Goal: Find contact information: Find contact information

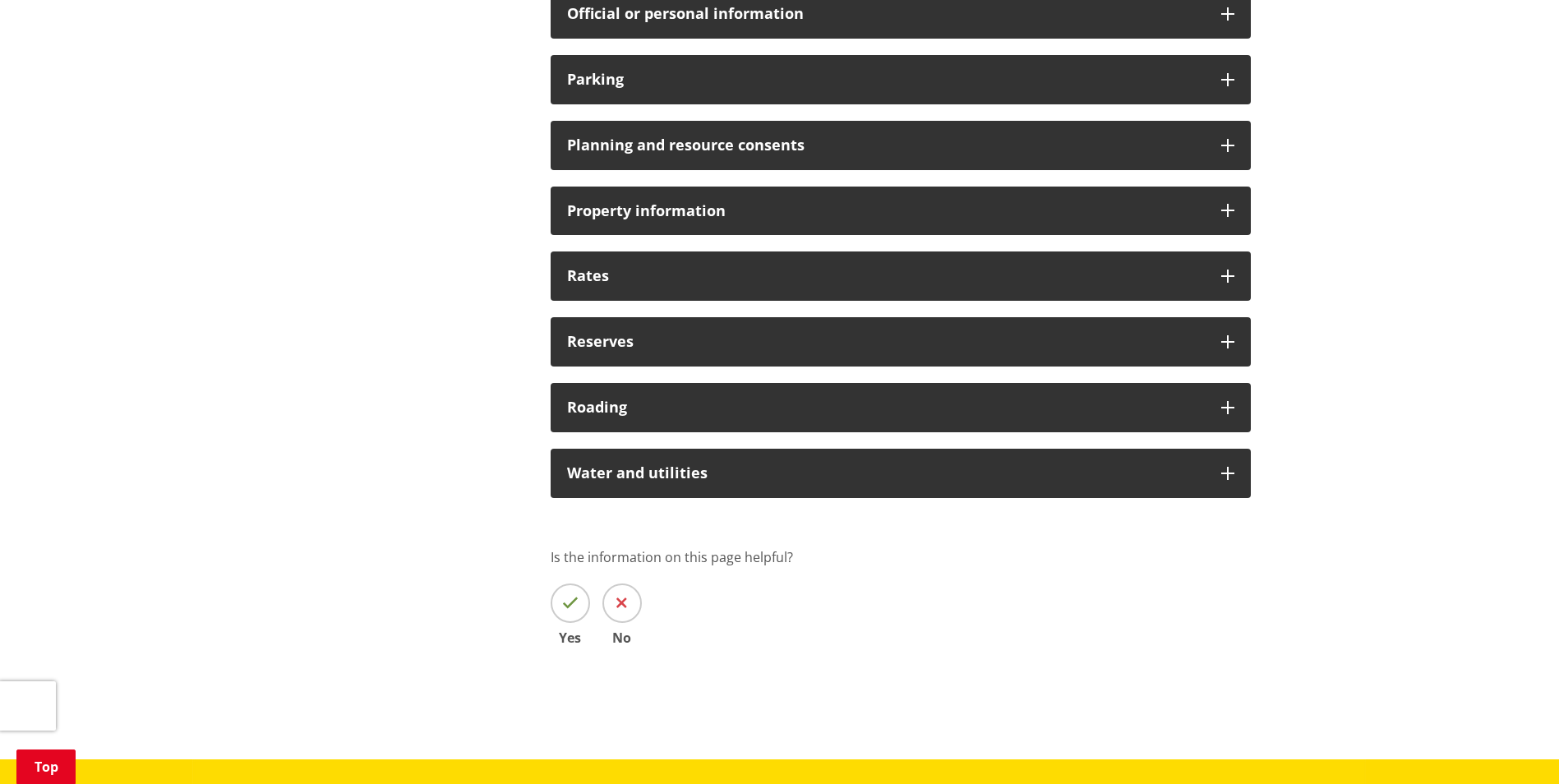
scroll to position [1315, 0]
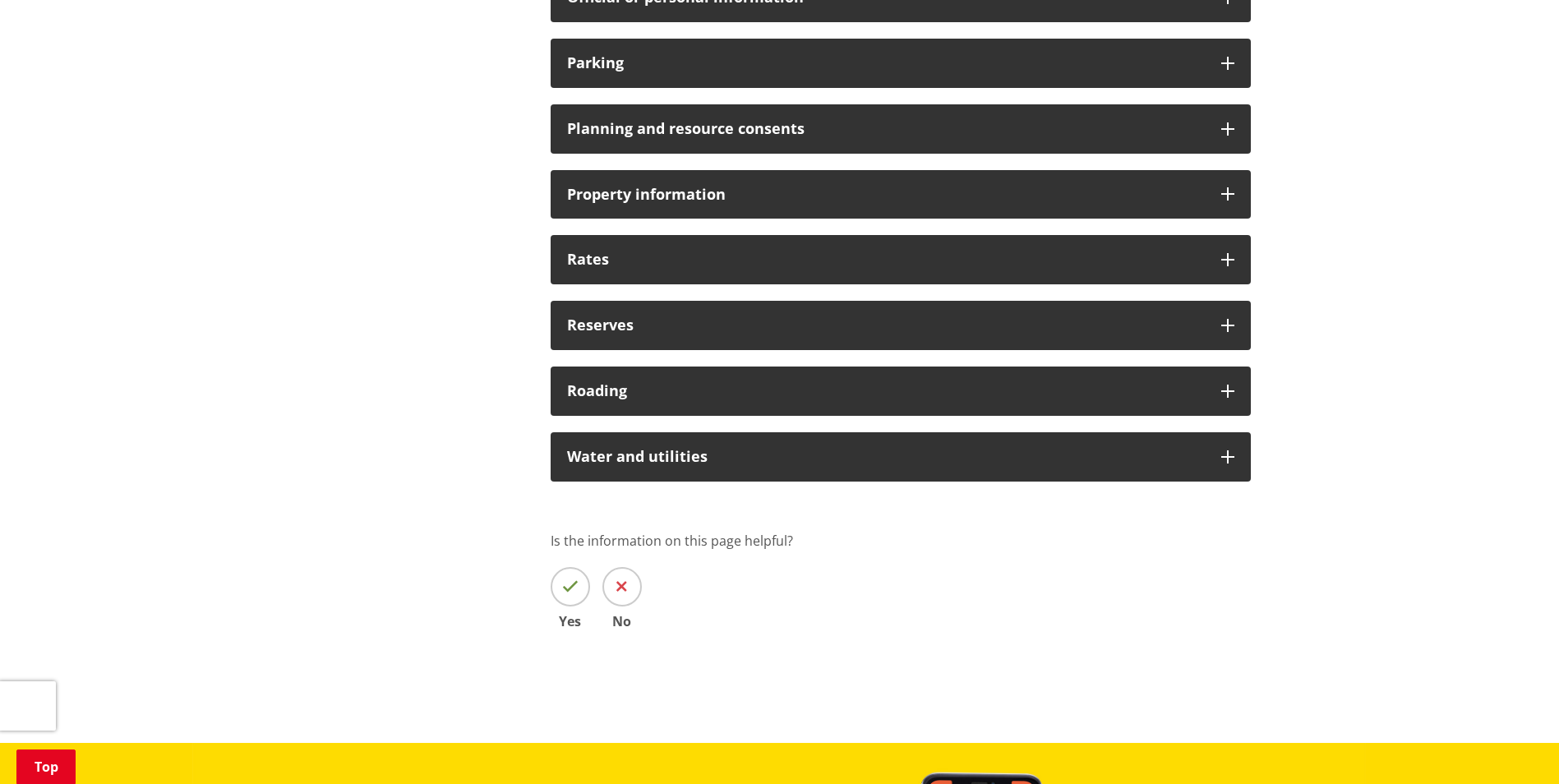
click at [615, 184] on div "Property information" at bounding box center [901, 194] width 700 height 49
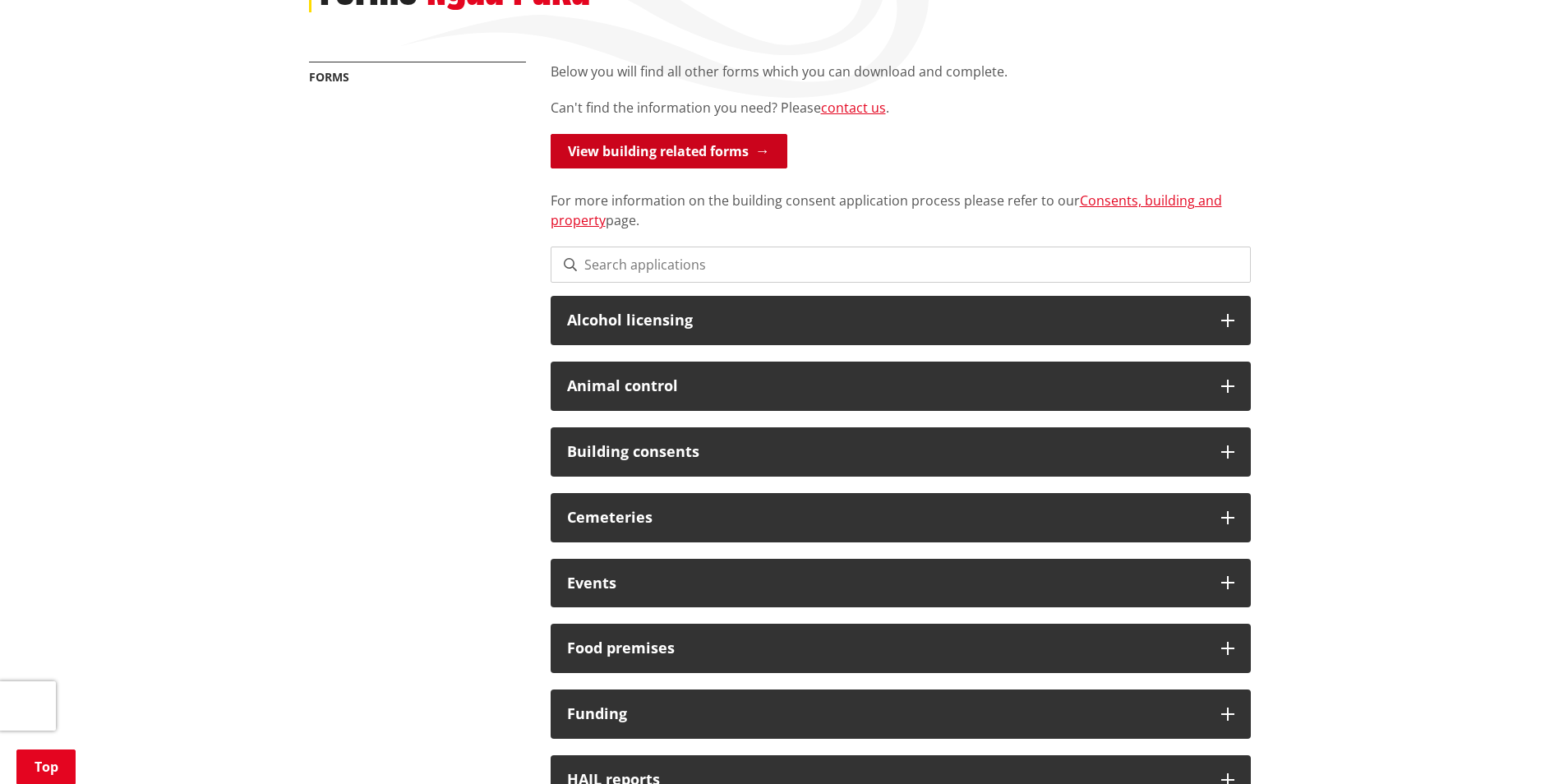
scroll to position [246, 0]
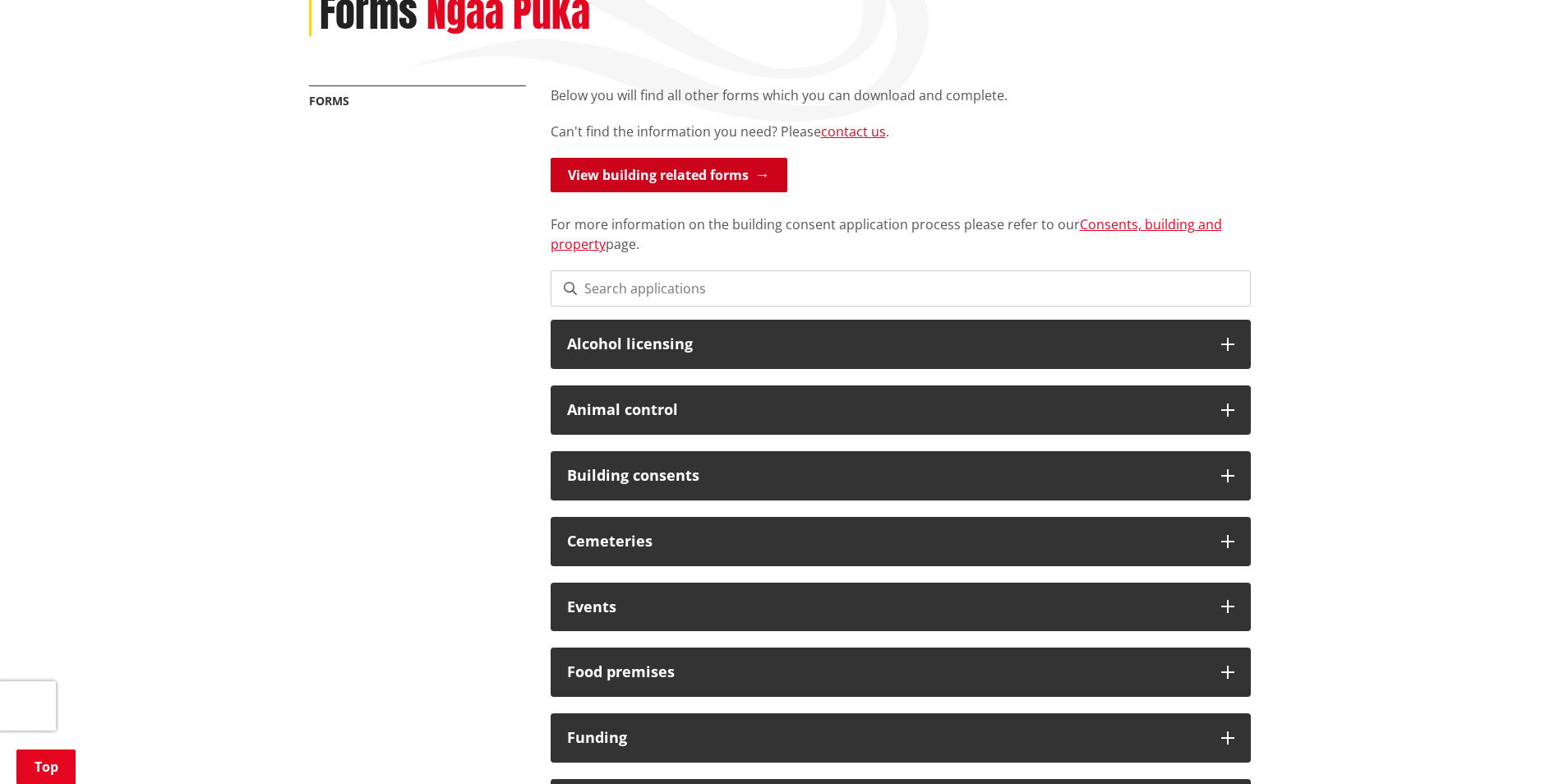
click at [615, 184] on link "View building related forms" at bounding box center [669, 175] width 236 height 34
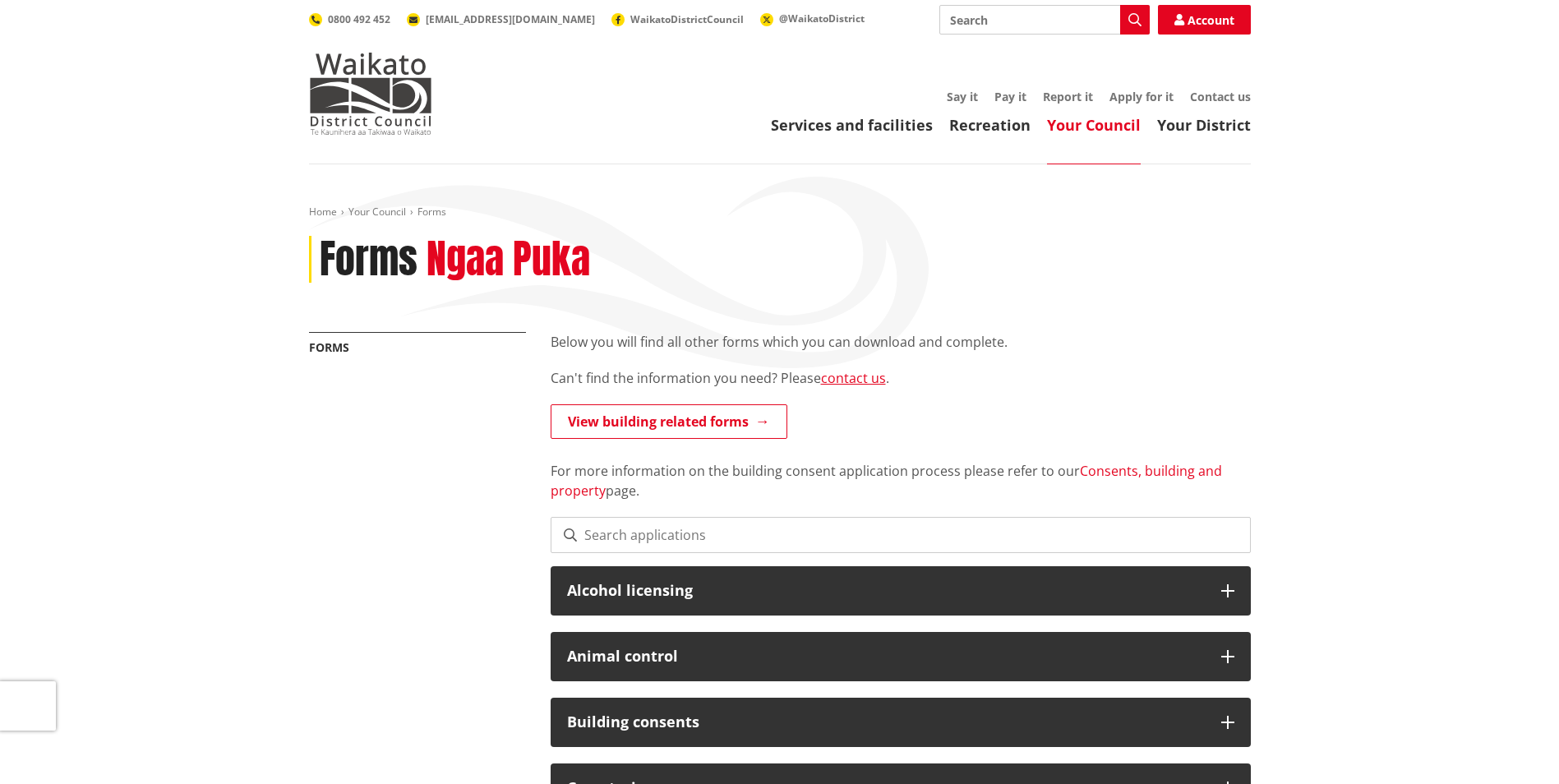
click at [1141, 474] on link "Consents, building and property" at bounding box center [887, 480] width 672 height 38
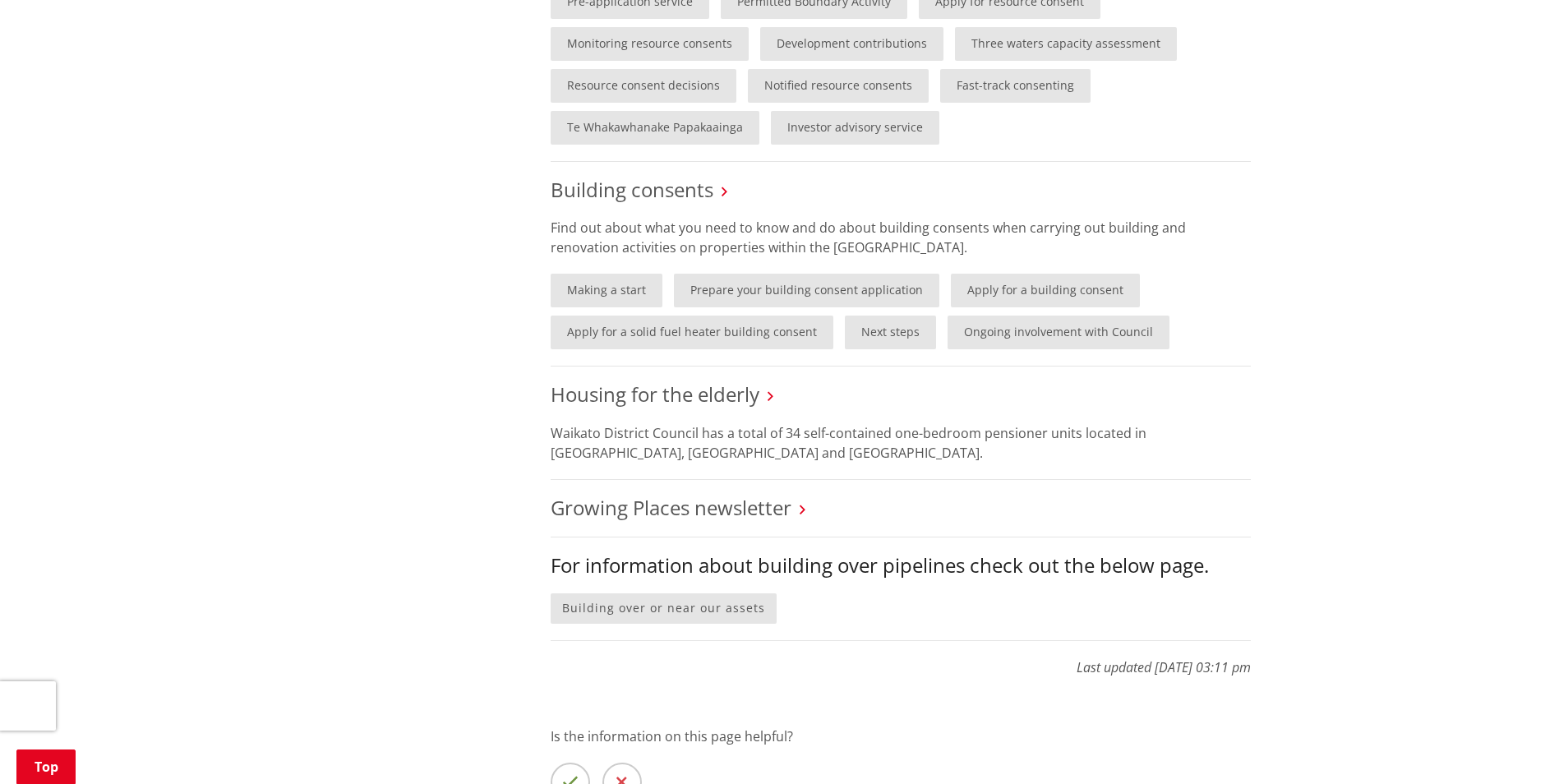
scroll to position [1232, 0]
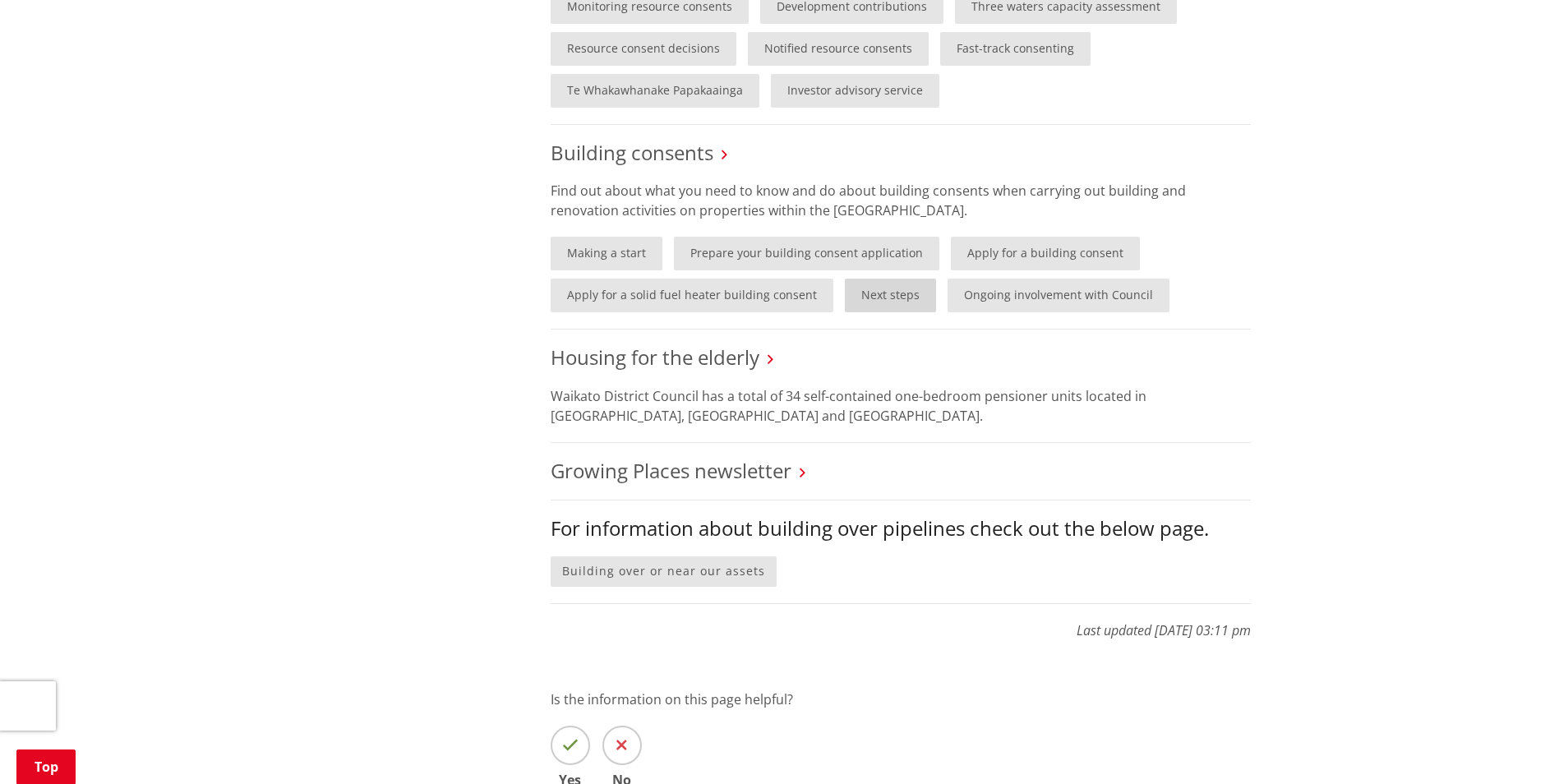
click at [894, 299] on link "Next steps" at bounding box center [890, 295] width 91 height 34
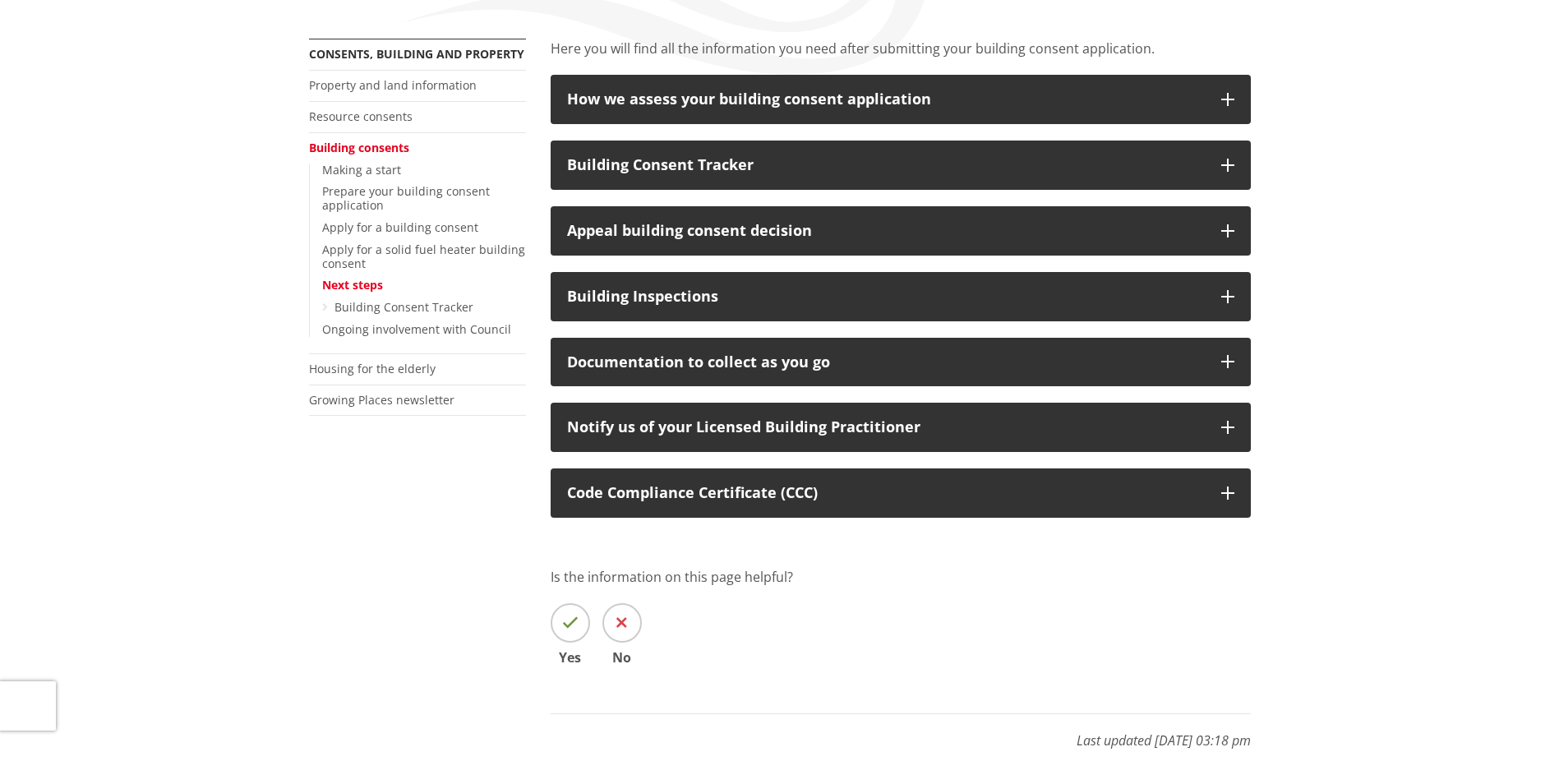
scroll to position [329, 0]
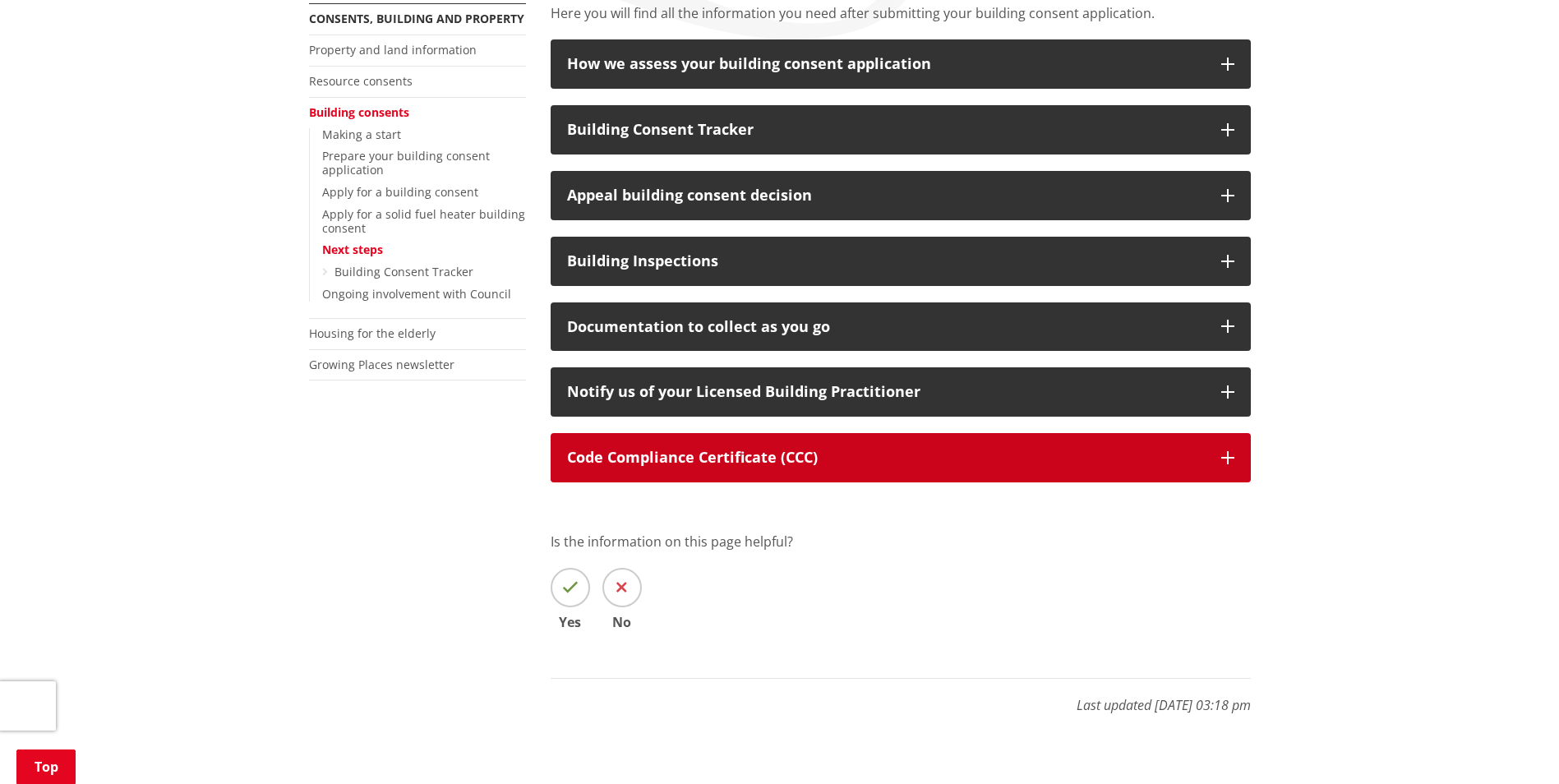
click at [637, 465] on p "Code Compliance Certificate (CCC)" at bounding box center [886, 457] width 638 height 17
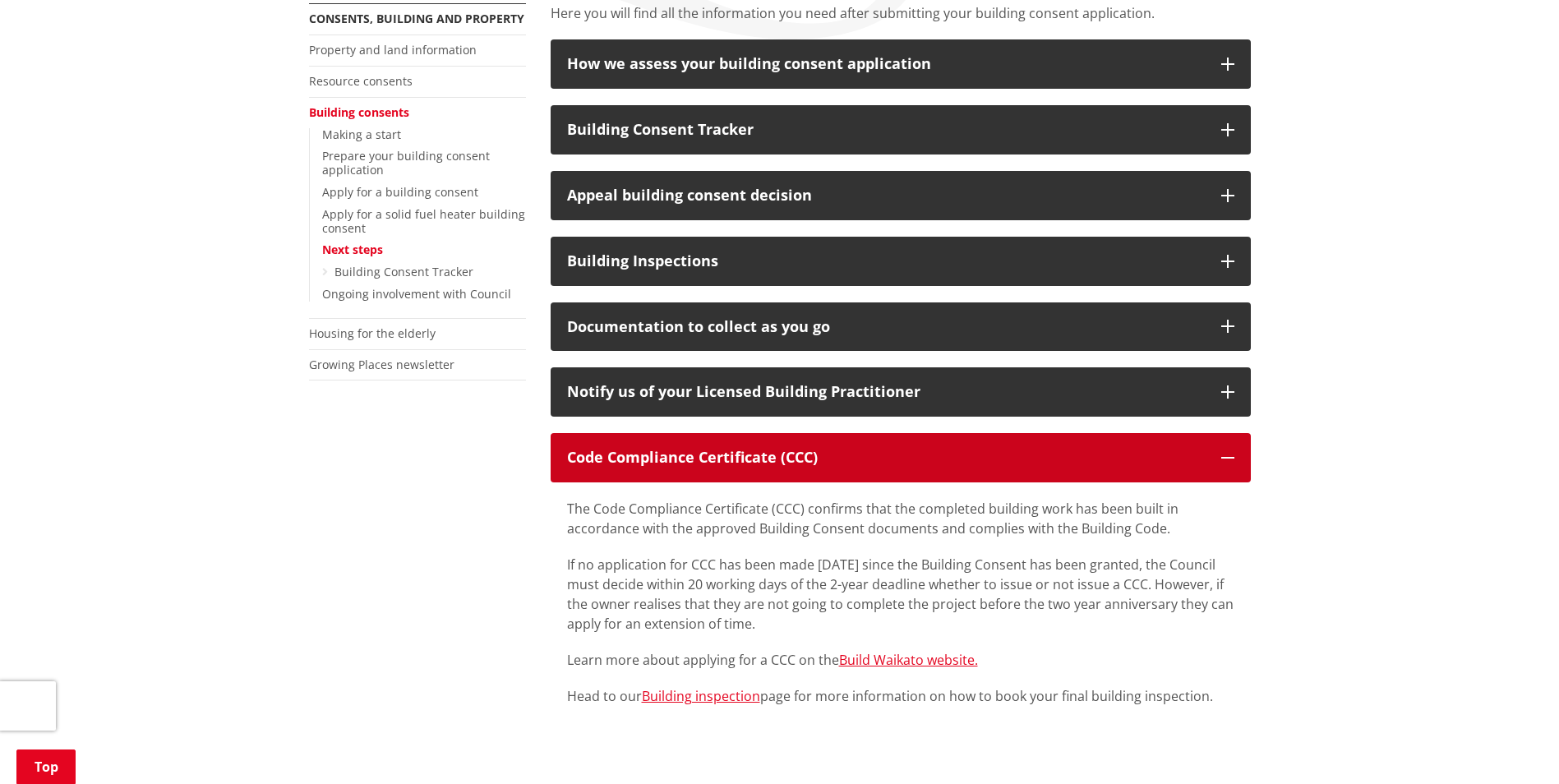
scroll to position [411, 0]
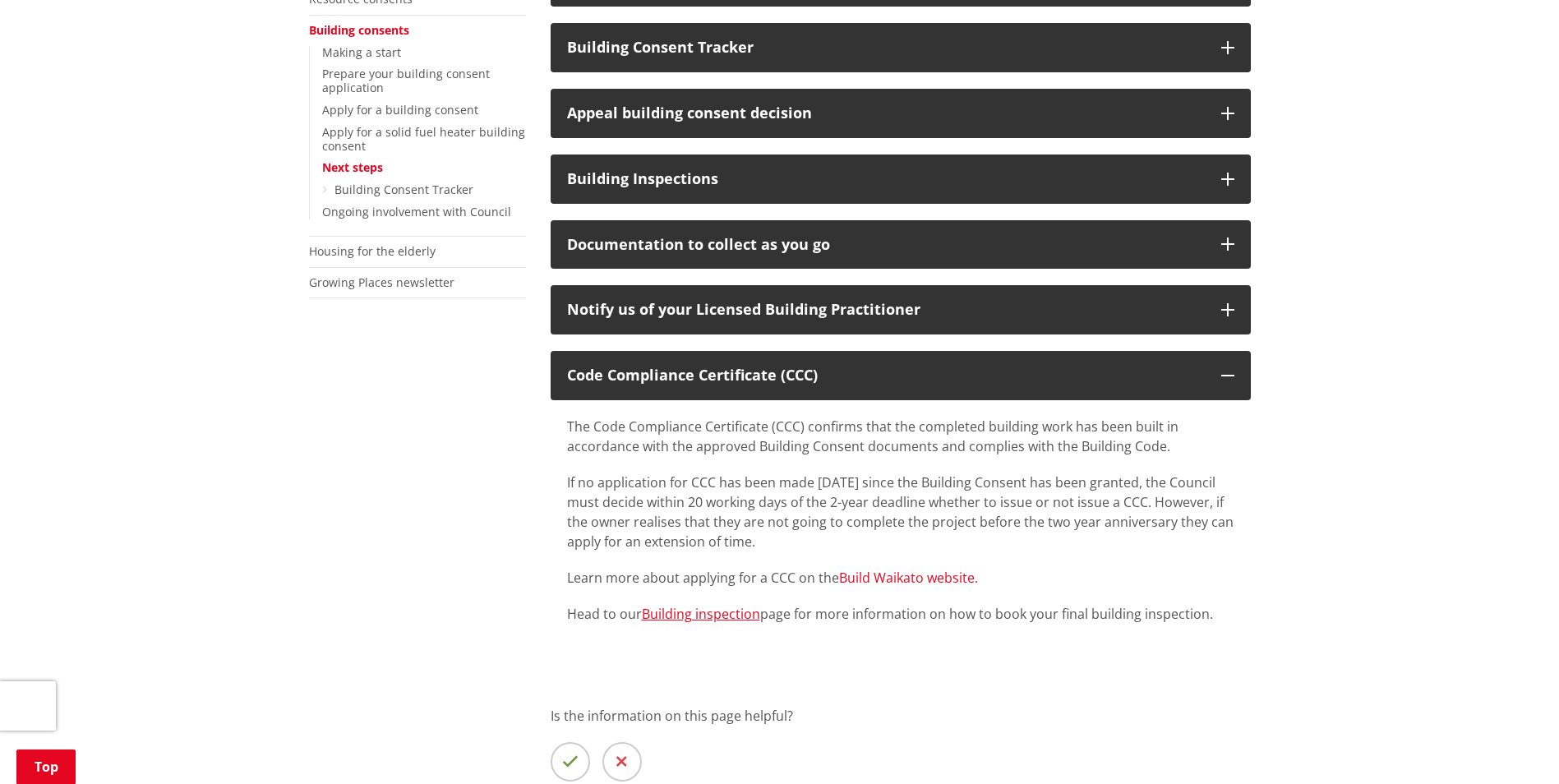
click at [857, 568] on link "Build Waikato website." at bounding box center [908, 577] width 139 height 19
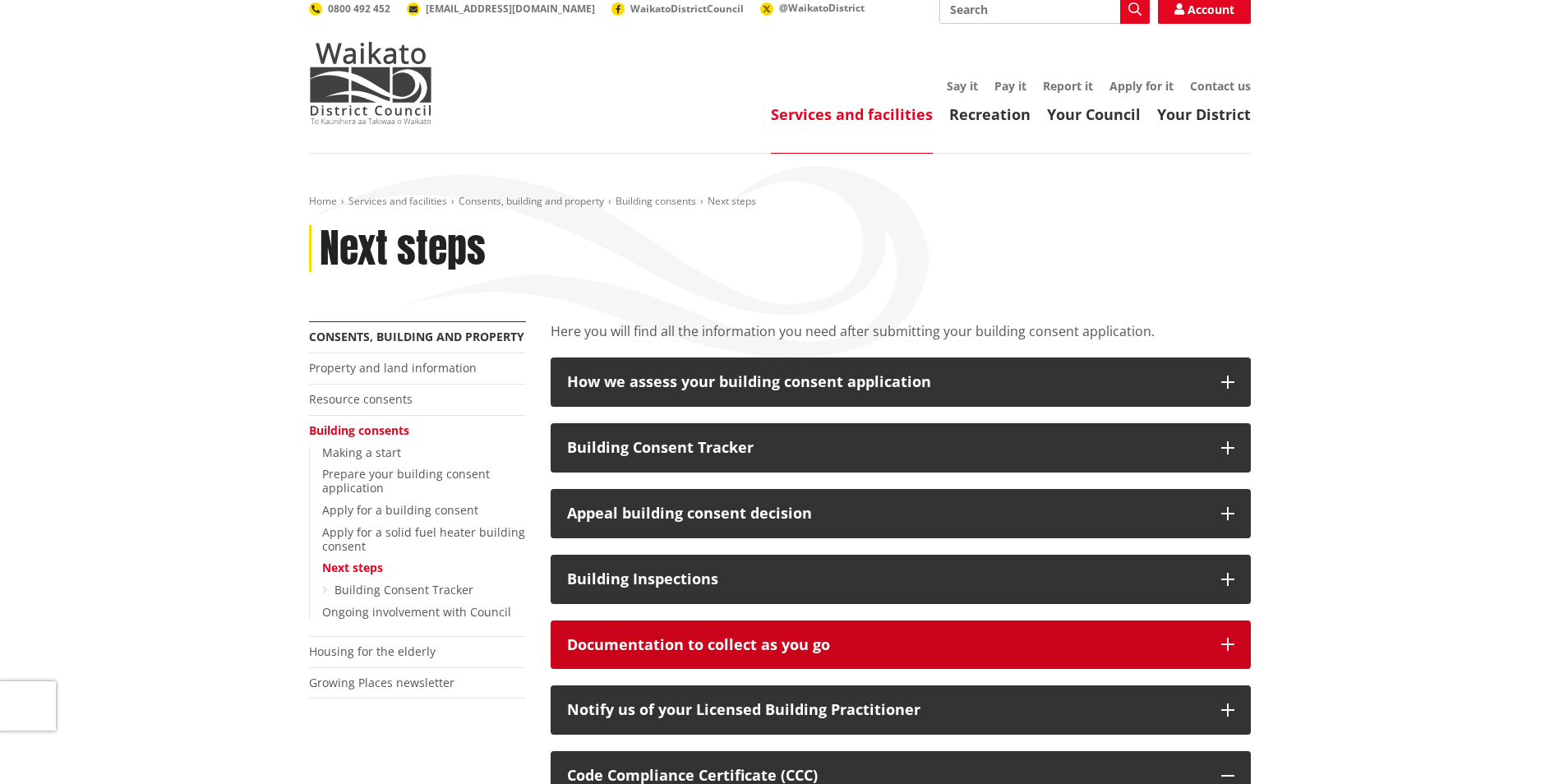
scroll to position [0, 0]
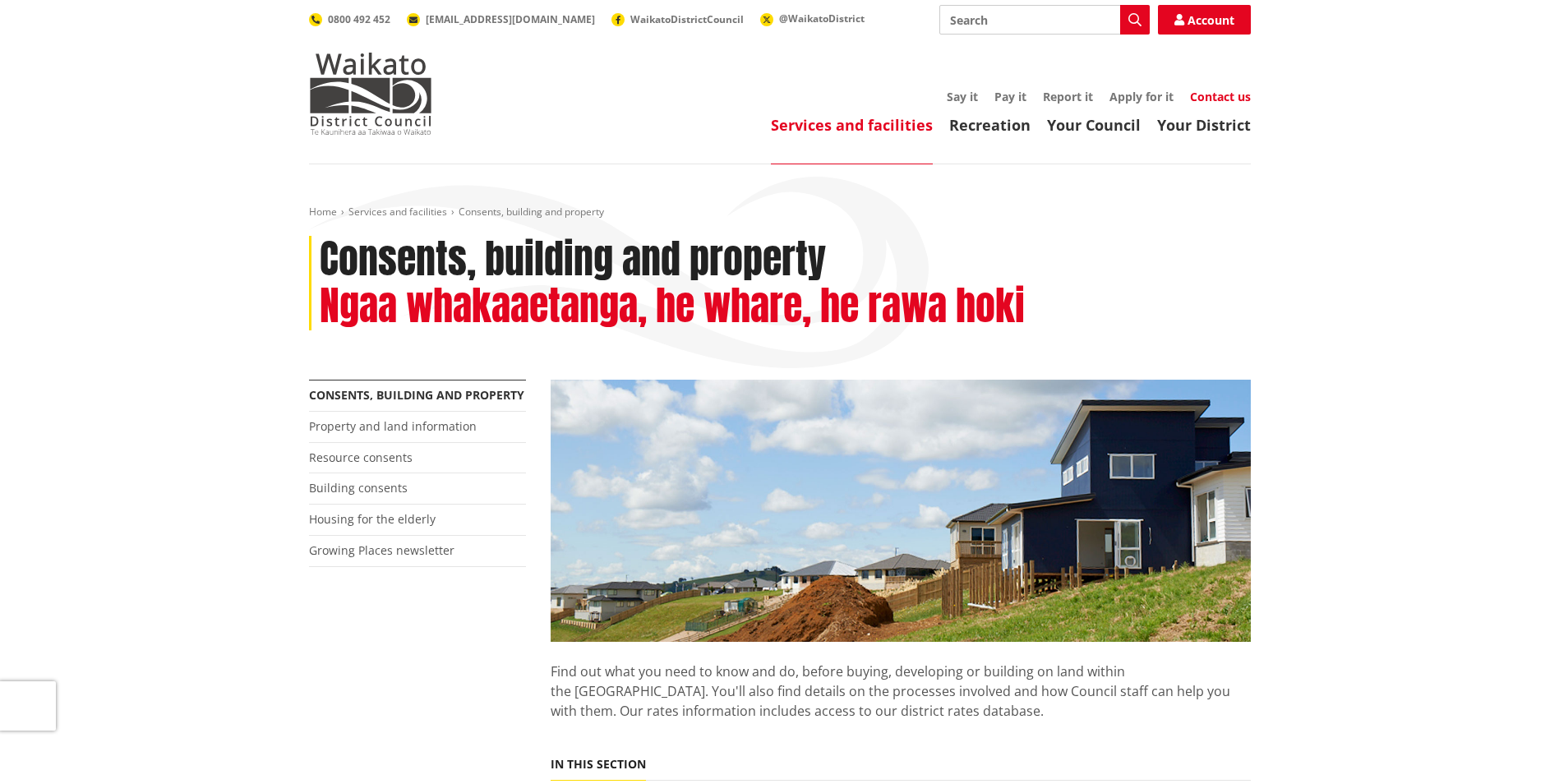
click at [1201, 100] on link "Contact us" at bounding box center [1221, 97] width 61 height 16
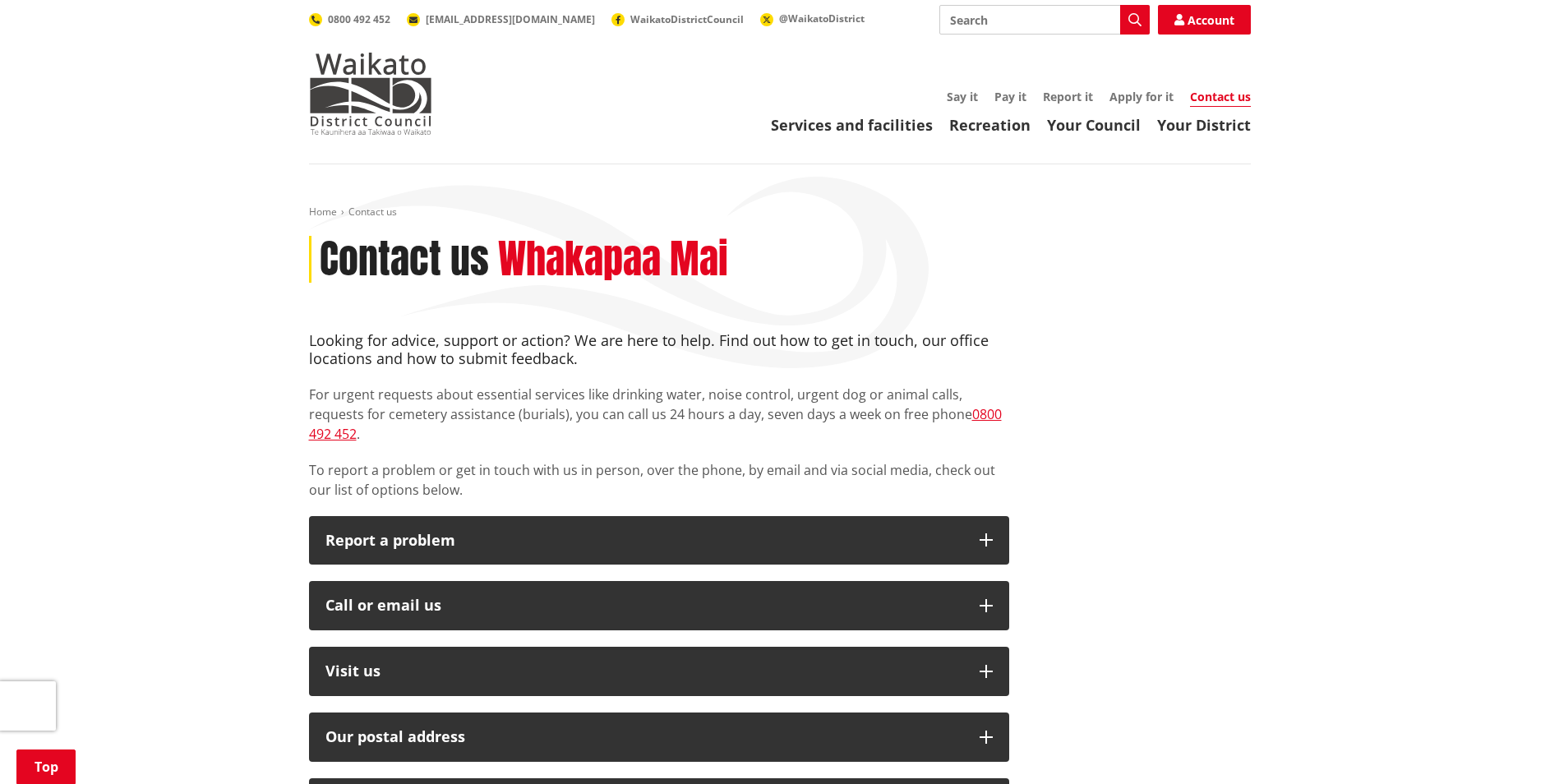
scroll to position [246, 0]
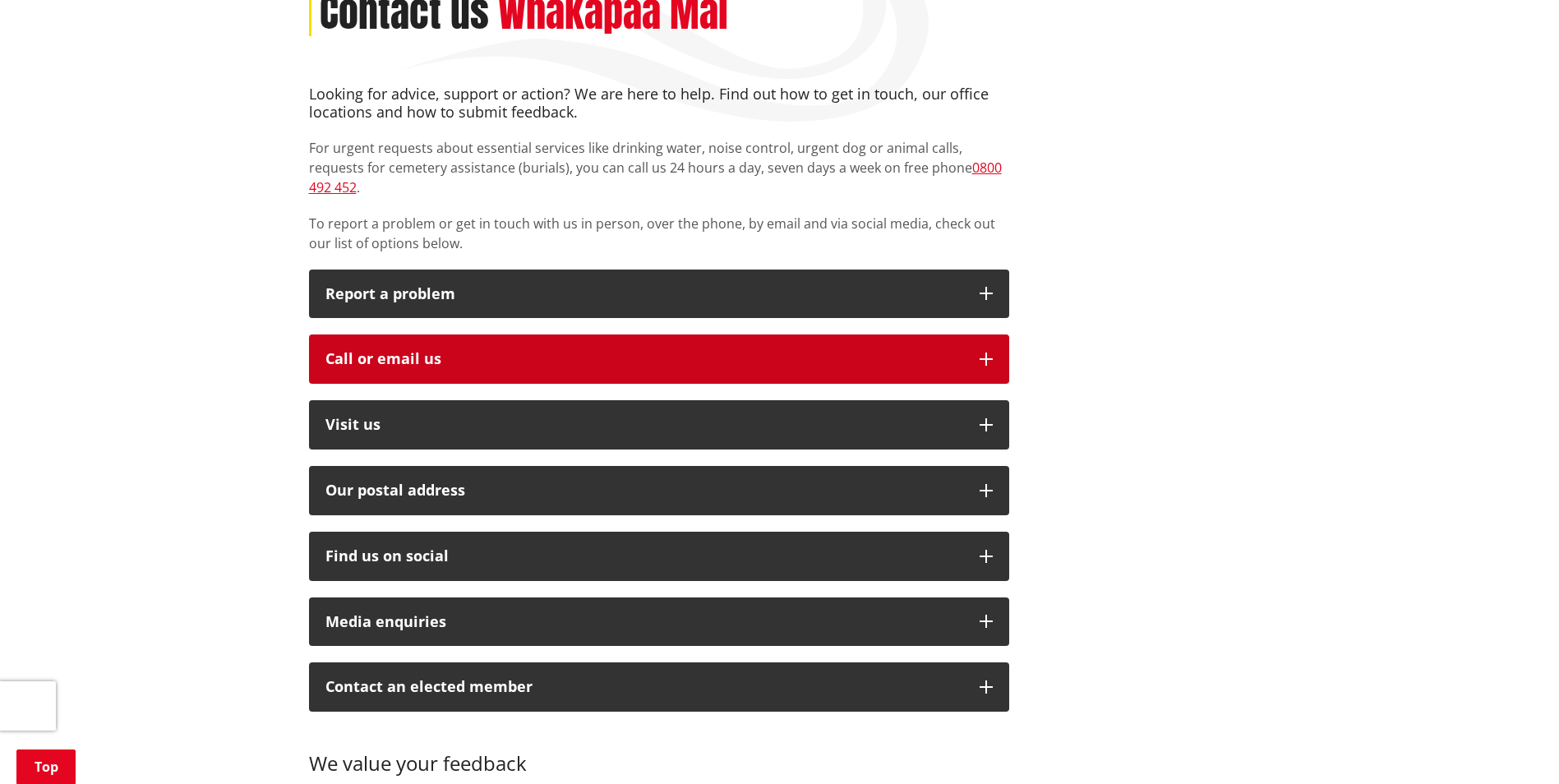
click at [618, 351] on div "Call or email us" at bounding box center [644, 358] width 638 height 17
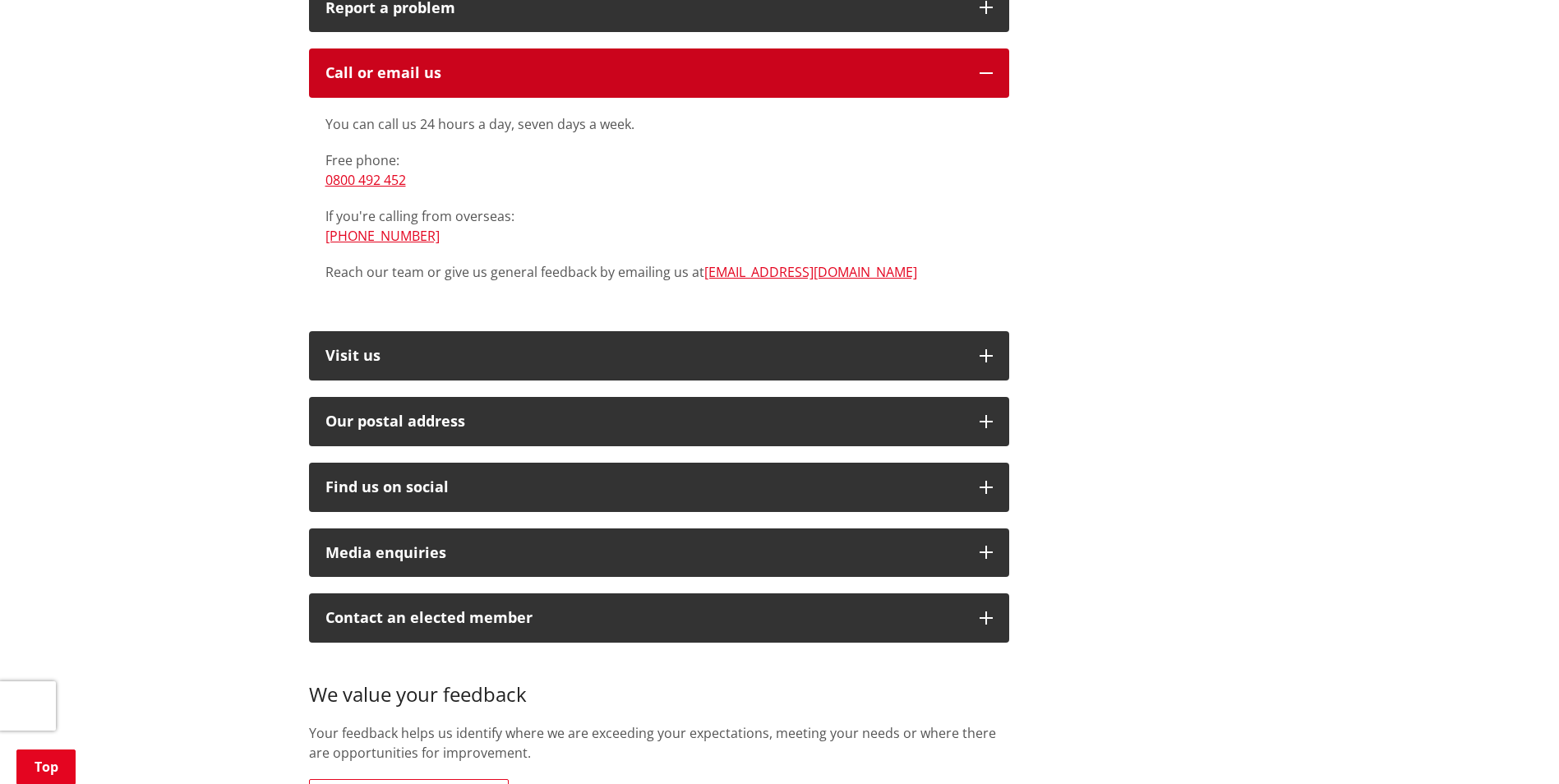
scroll to position [493, 0]
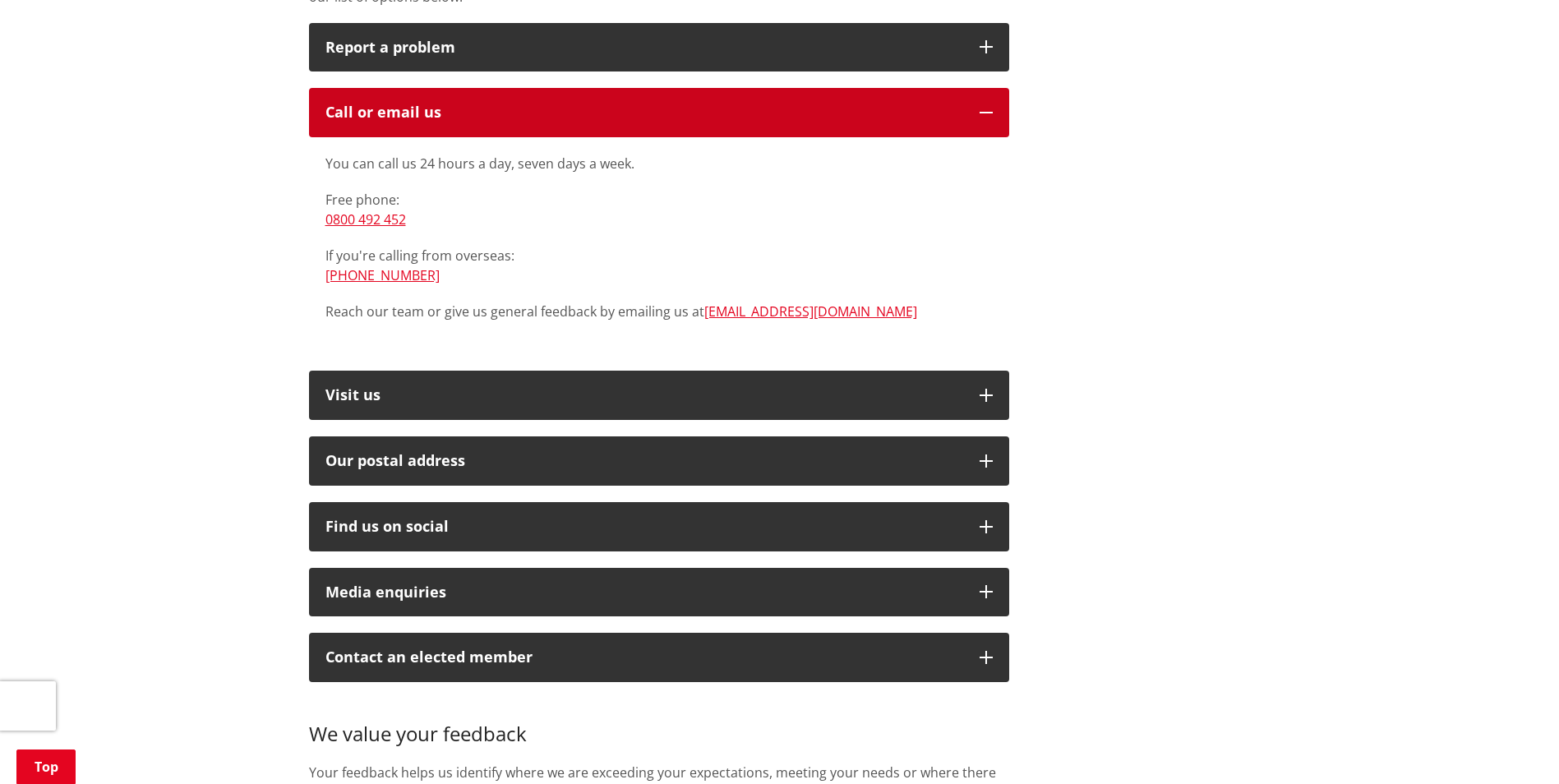
click at [790, 104] on div "Call or email us" at bounding box center [644, 112] width 638 height 17
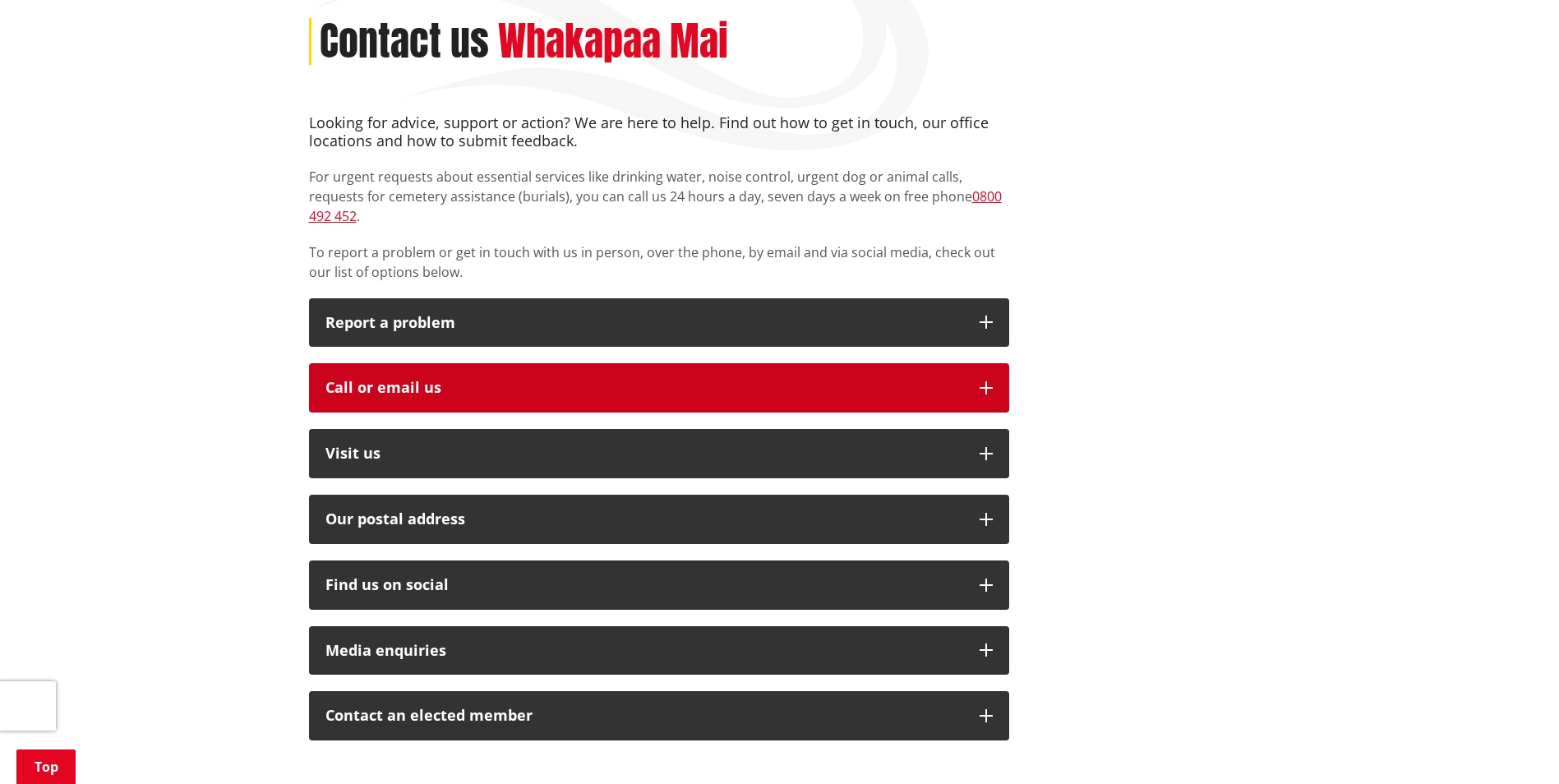
scroll to position [246, 0]
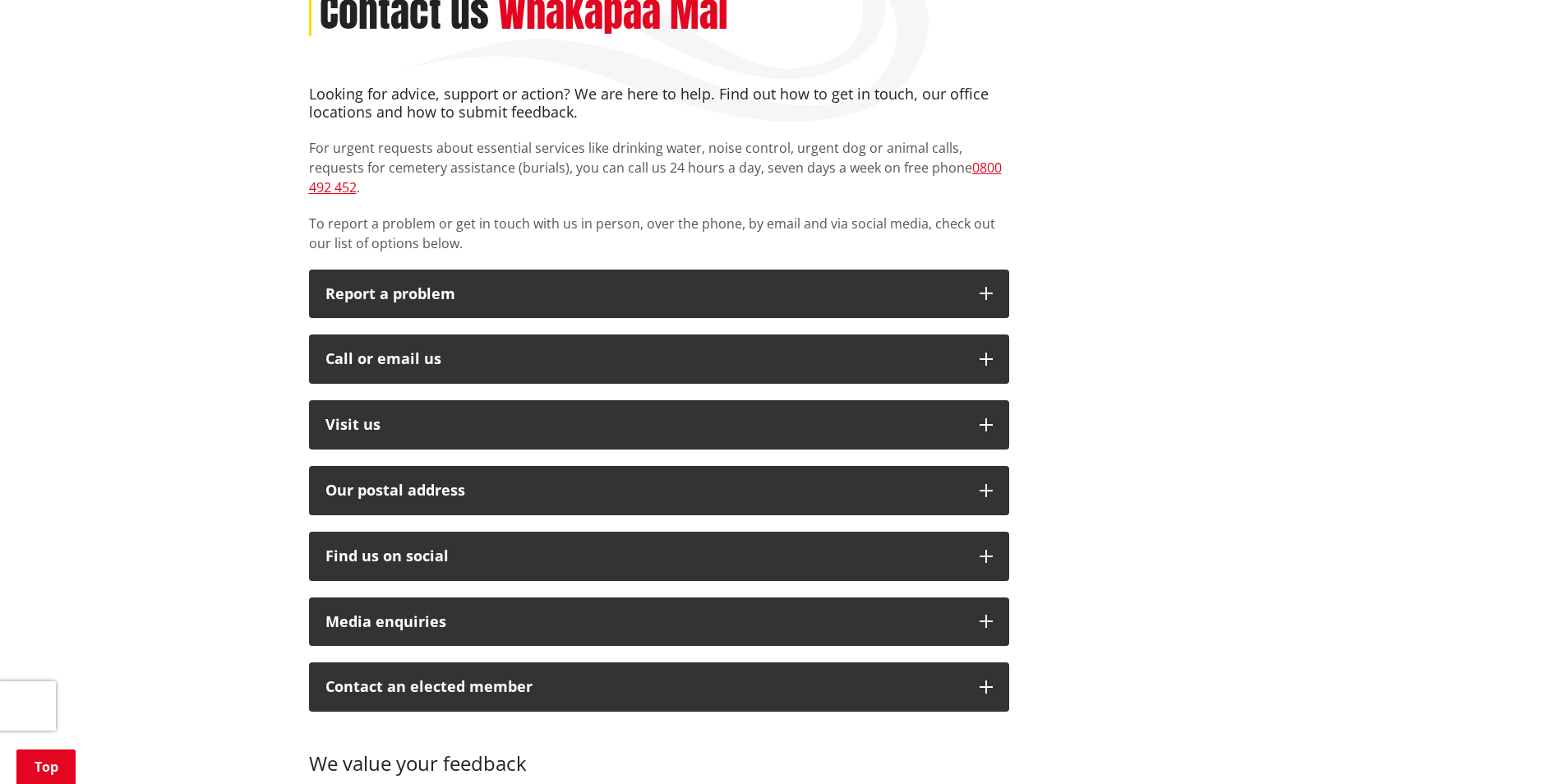
click at [178, 97] on div "Home Contact us Contact us Whakapaa Mai Looking for advice, support or action? …" at bounding box center [780, 540] width 1559 height 1245
